Goal: Transaction & Acquisition: Purchase product/service

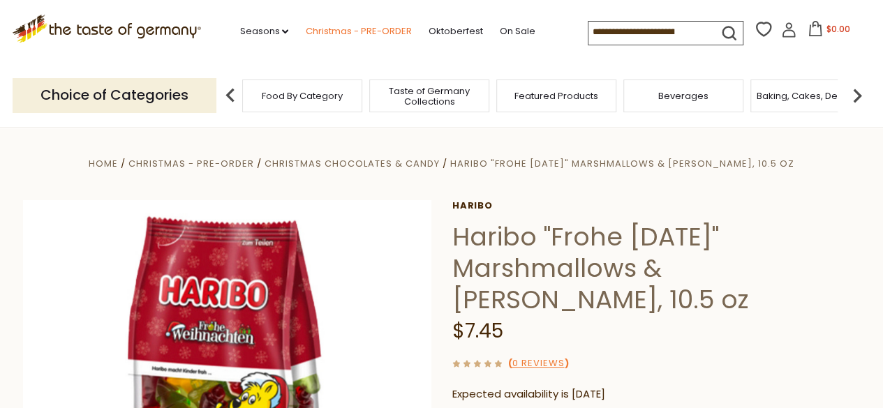
click at [348, 33] on link "Christmas - PRE-ORDER" at bounding box center [358, 31] width 106 height 15
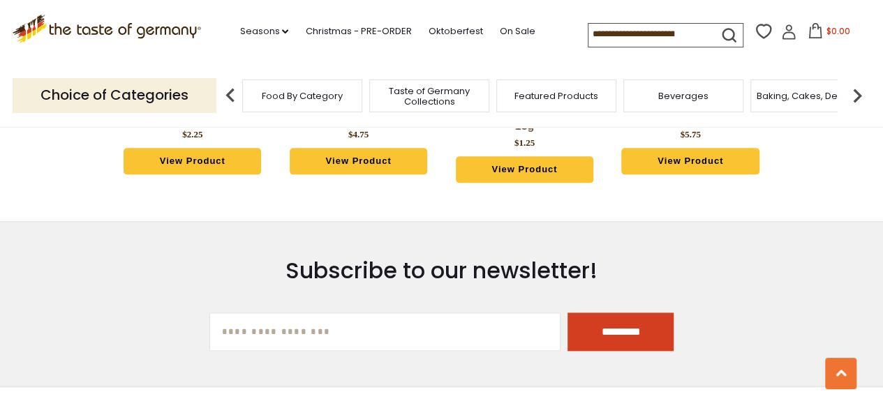
scroll to position [3937, 0]
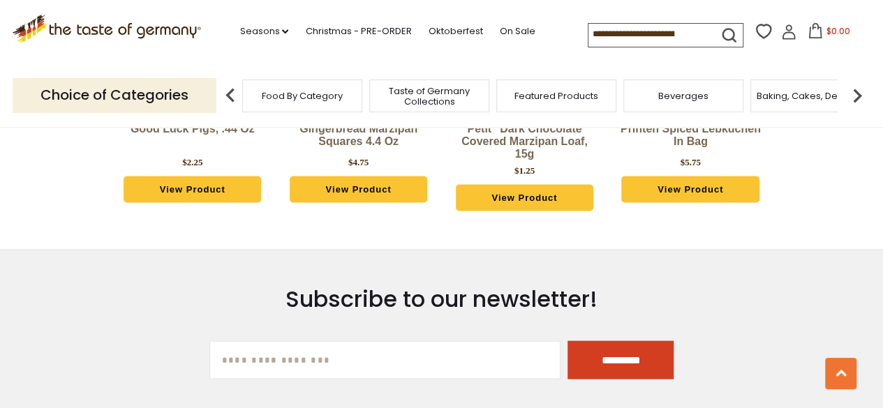
click at [232, 100] on img at bounding box center [230, 96] width 28 height 28
click at [278, 98] on span "Food By Category" at bounding box center [302, 96] width 81 height 10
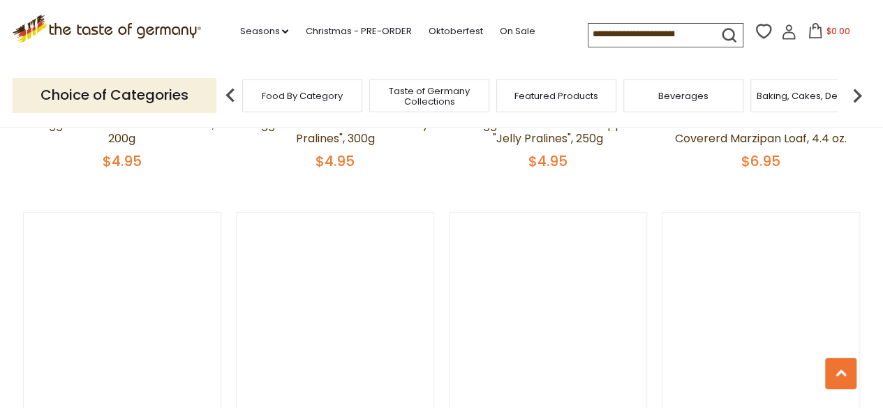
scroll to position [2159, 0]
